Goal: Information Seeking & Learning: Learn about a topic

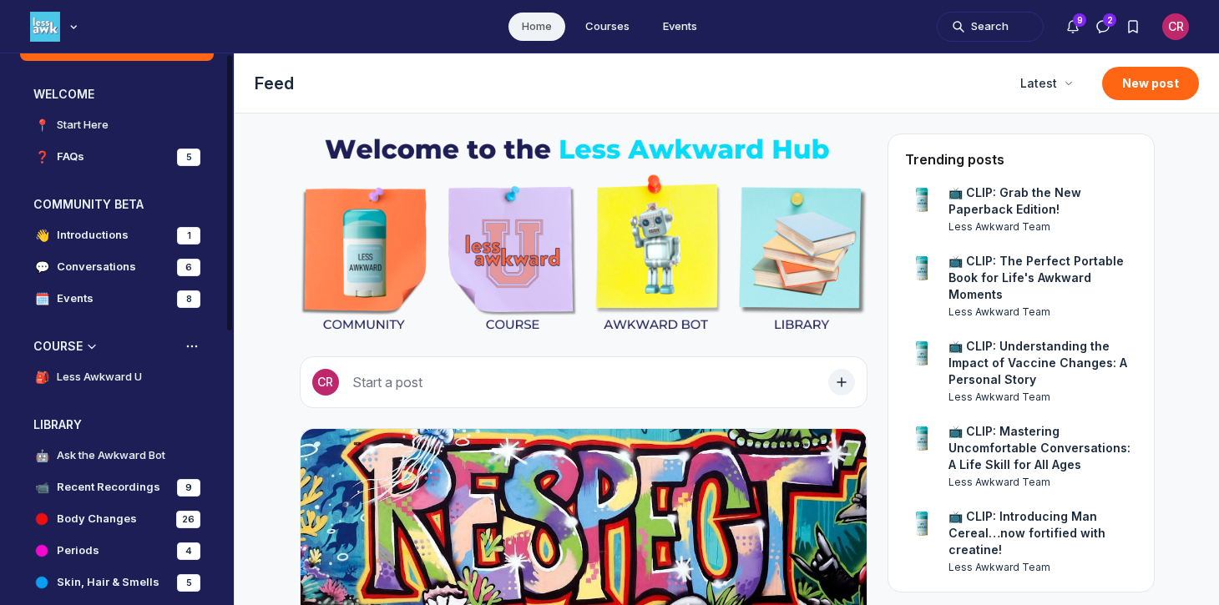
scroll to position [50, 0]
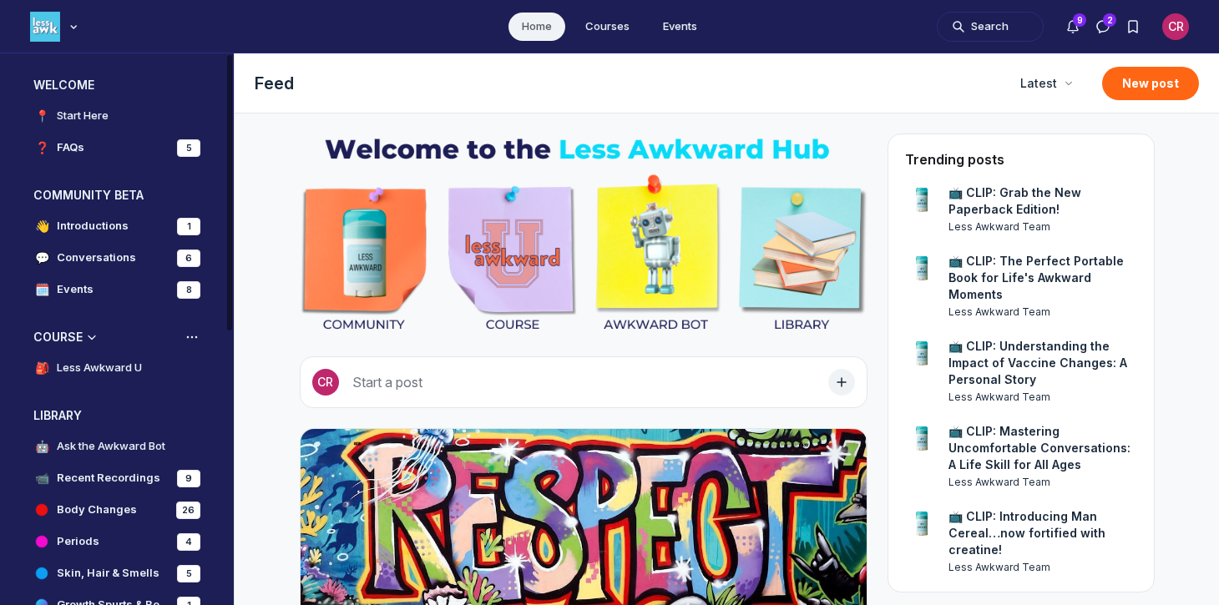
click at [104, 381] on link "🎒 Less Awkward U" at bounding box center [117, 368] width 194 height 28
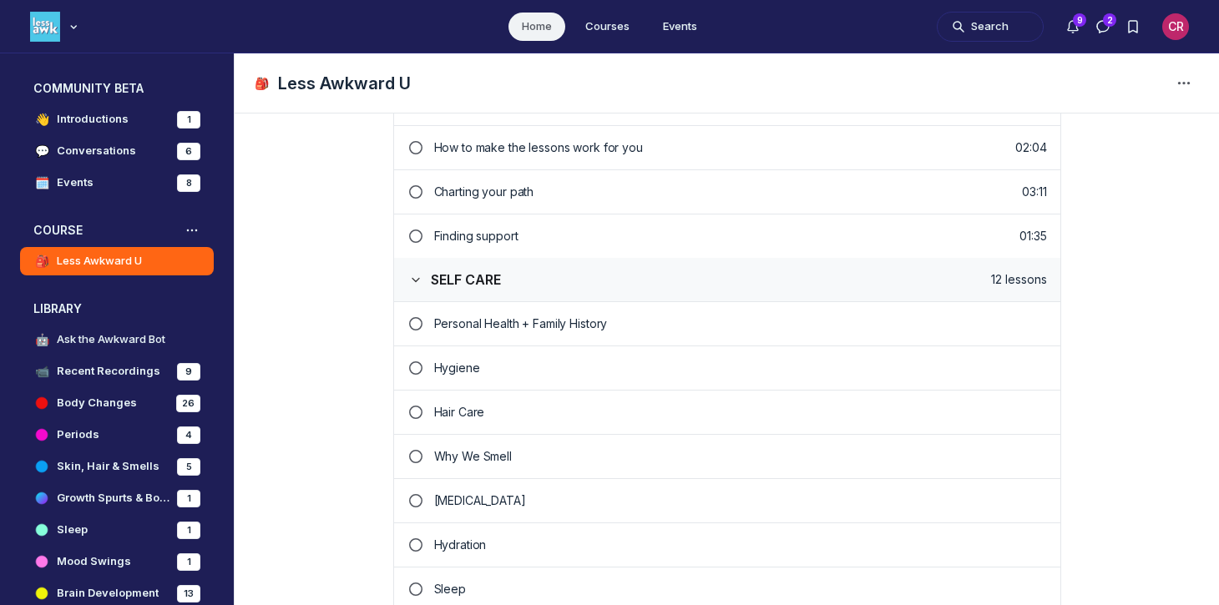
scroll to position [560, 0]
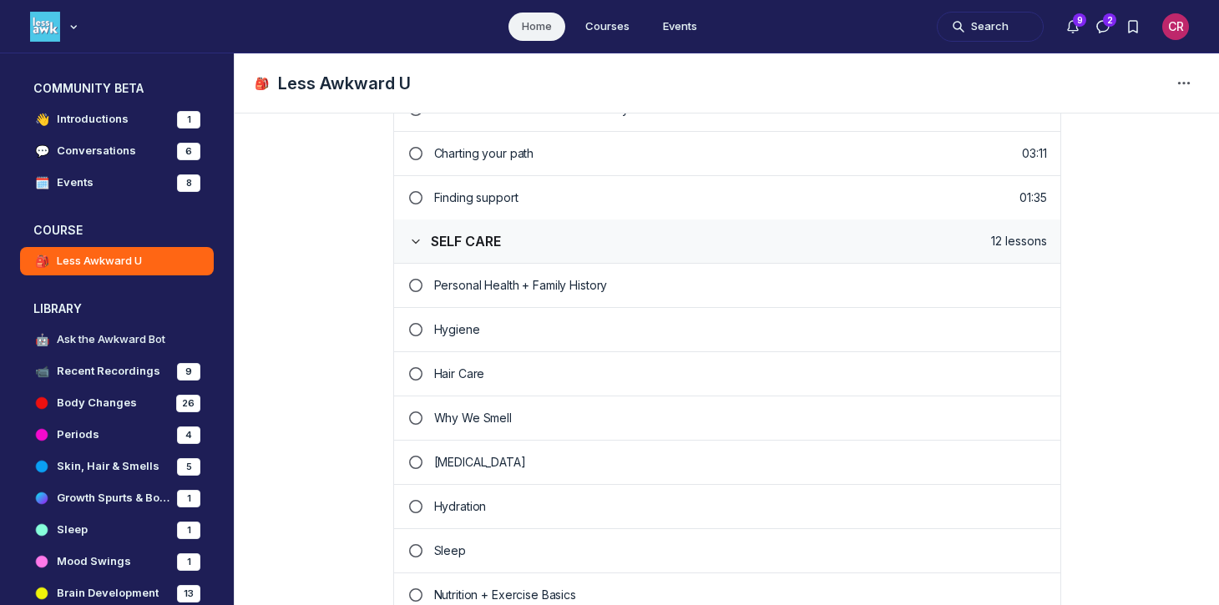
click at [504, 418] on p "Why We Smell" at bounding box center [740, 418] width 613 height 17
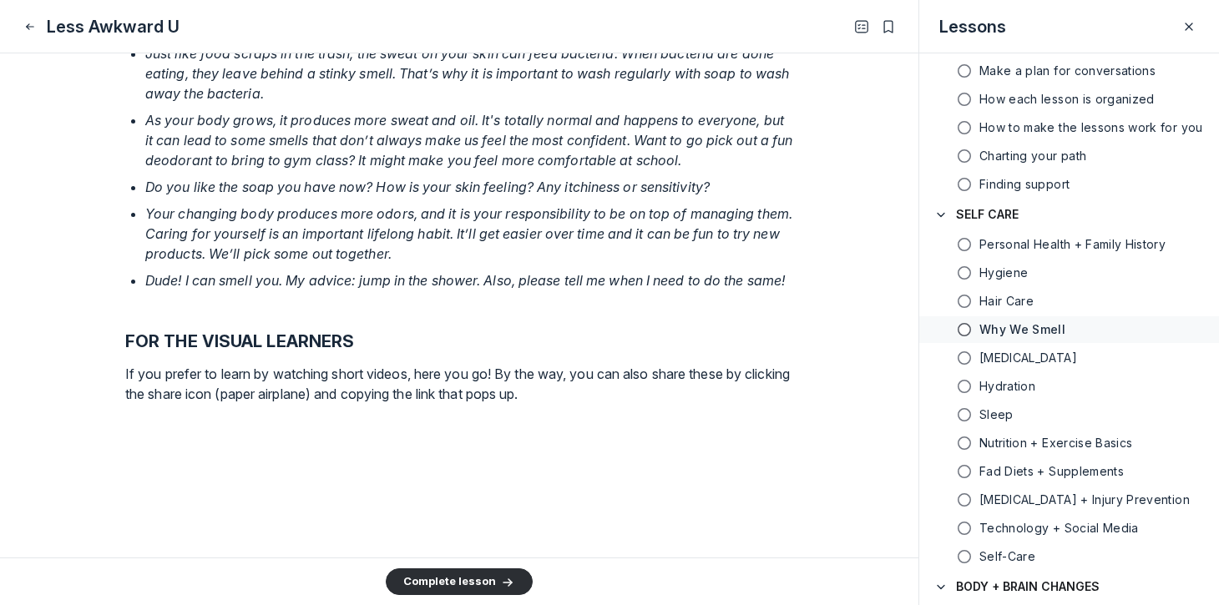
scroll to position [2028, 0]
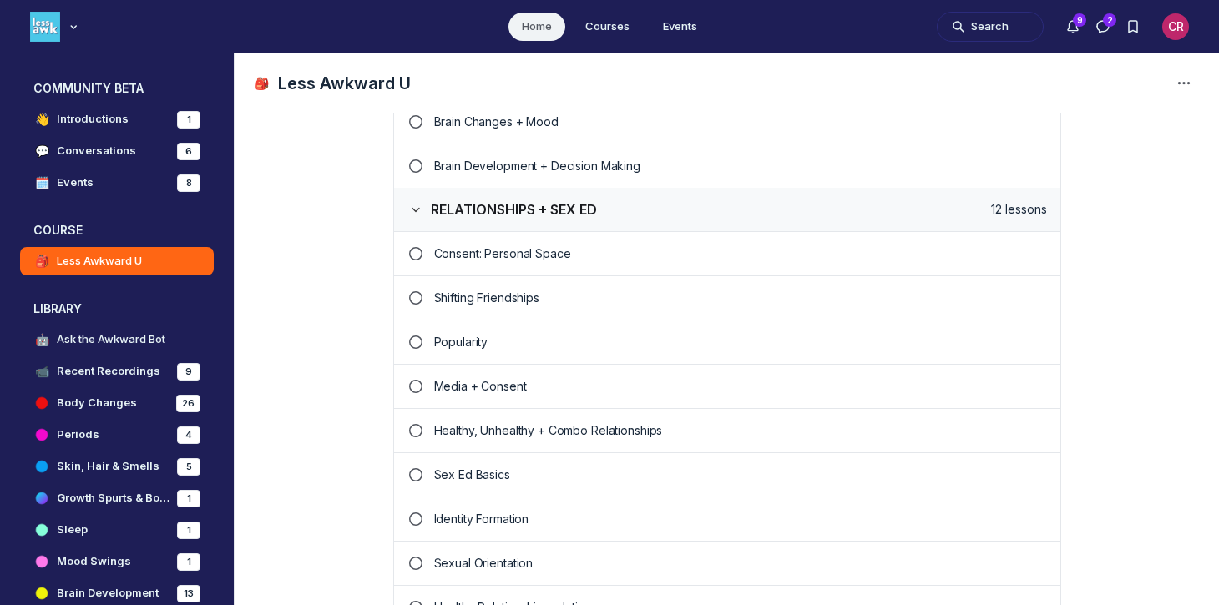
scroll to position [1624, 0]
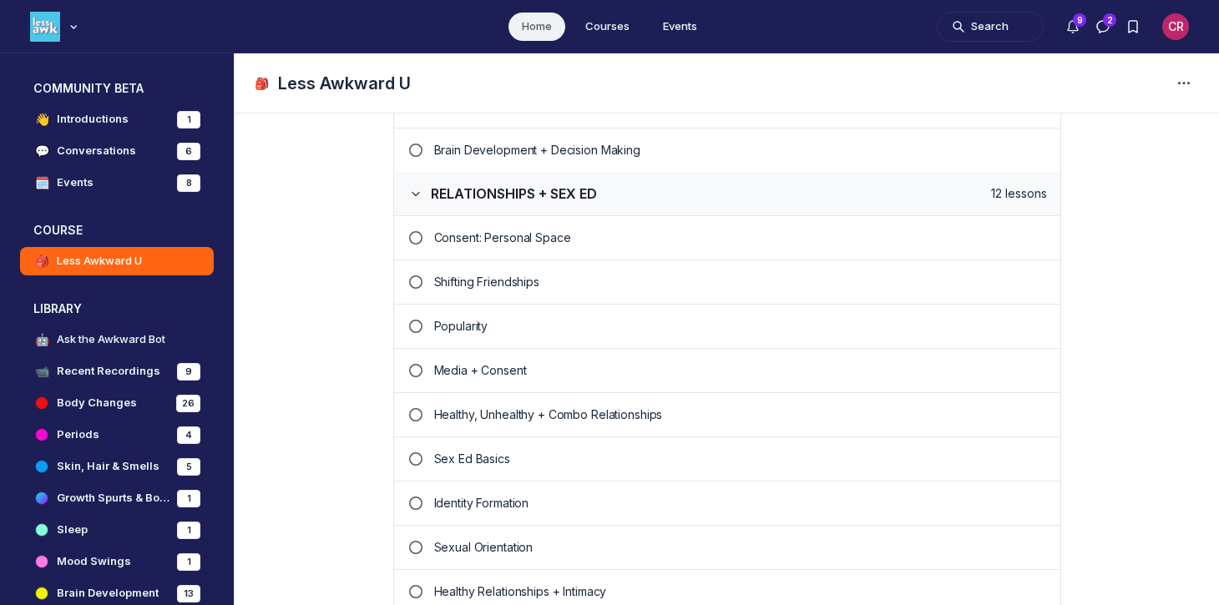
click at [467, 326] on p "Popularity" at bounding box center [740, 326] width 613 height 17
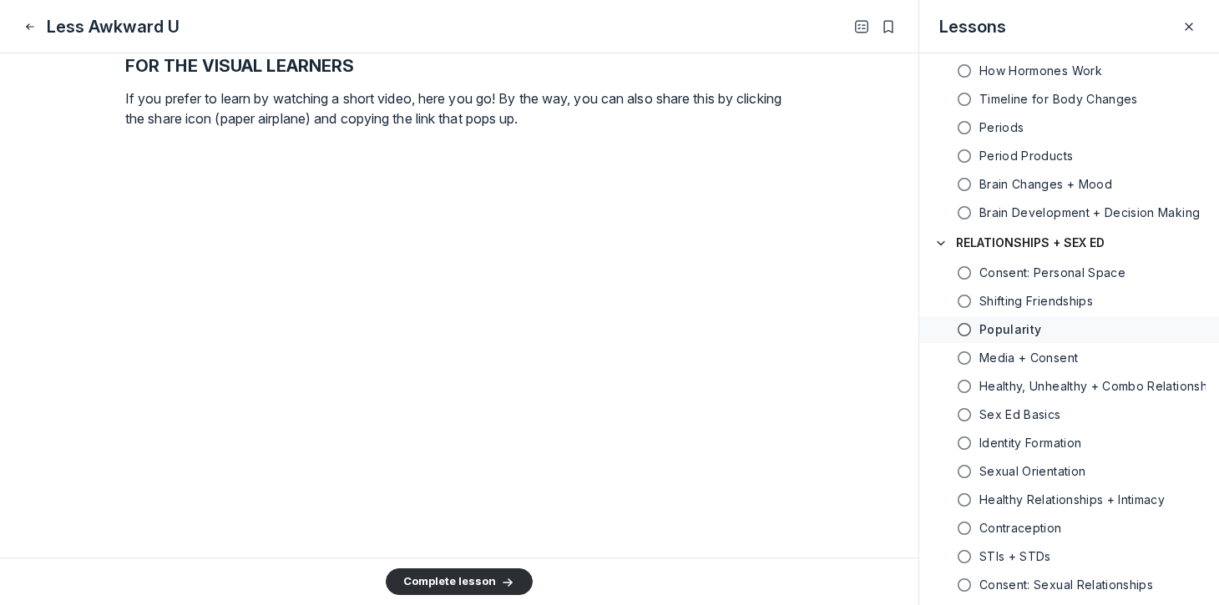
scroll to position [2541, 0]
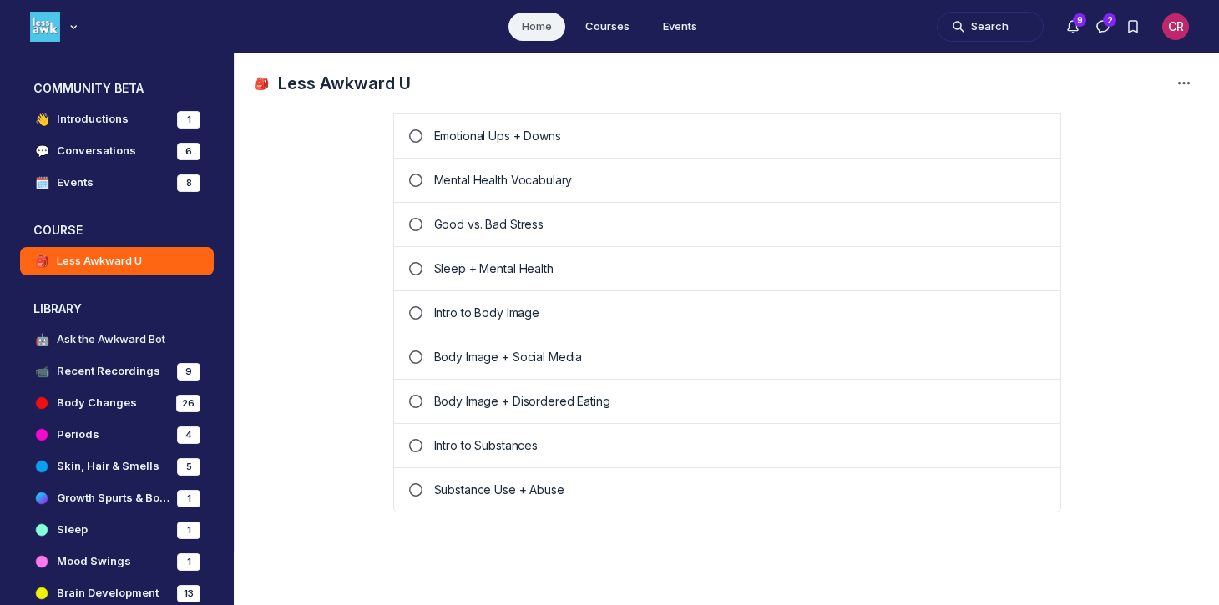
scroll to position [2308, 0]
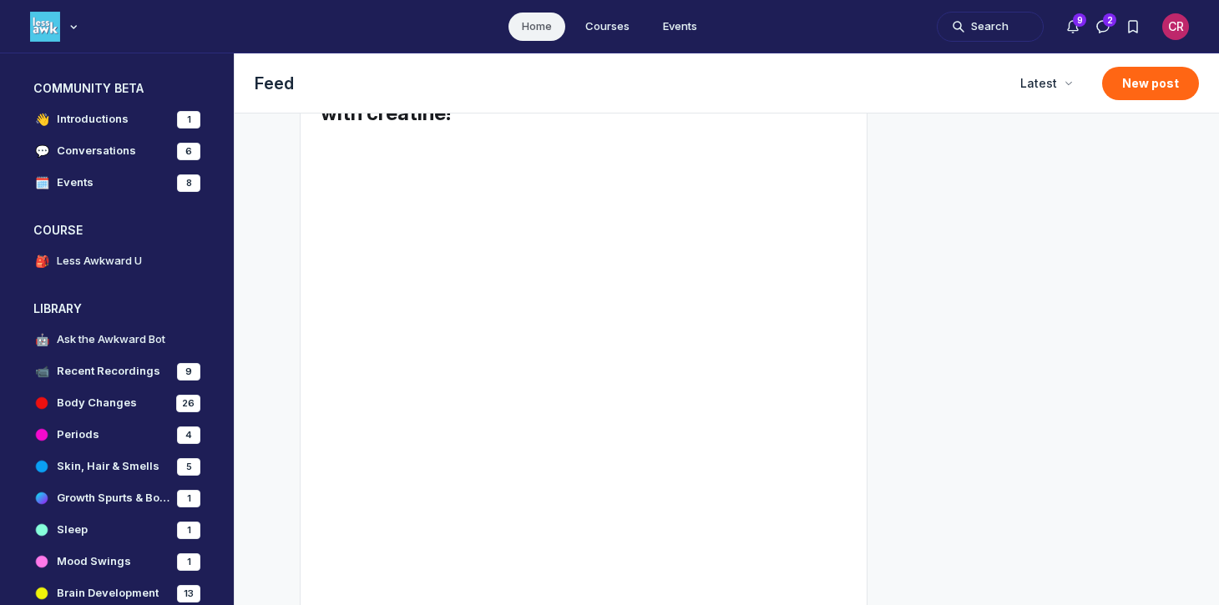
scroll to position [2308, 0]
